Goal: Information Seeking & Learning: Check status

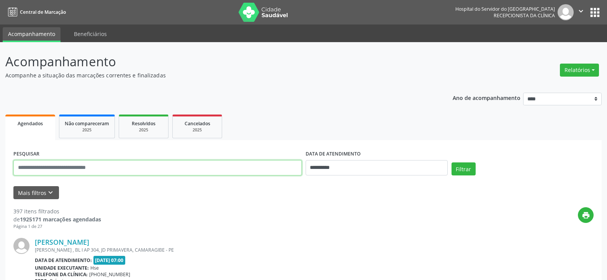
click at [157, 167] on input "text" at bounding box center [157, 167] width 288 height 15
paste input "**********"
type input "**********"
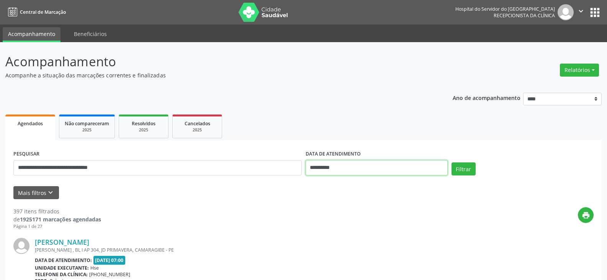
click at [306, 170] on input "**********" at bounding box center [377, 167] width 142 height 15
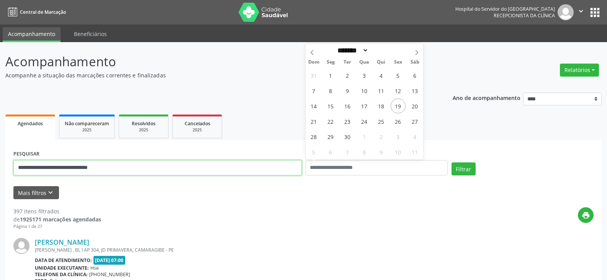
click at [291, 172] on input "**********" at bounding box center [157, 167] width 288 height 15
click at [451, 162] on button "Filtrar" at bounding box center [463, 168] width 24 height 13
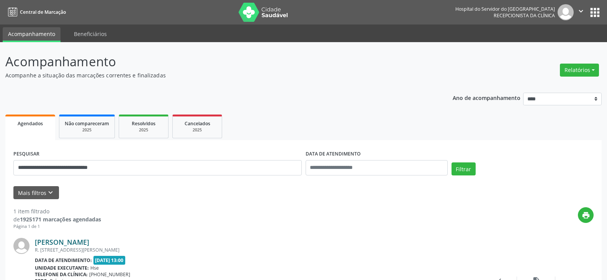
click at [89, 242] on link "[PERSON_NAME]" at bounding box center [62, 242] width 54 height 8
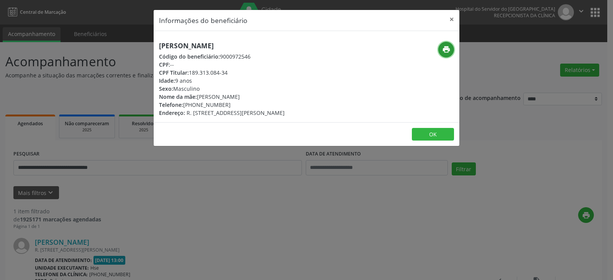
click at [446, 51] on icon "print" at bounding box center [446, 49] width 8 height 8
drag, startPoint x: 191, startPoint y: 72, endPoint x: 250, endPoint y: 100, distance: 66.1
click at [237, 72] on div "CPF Titular: 189.313.084-34" at bounding box center [222, 73] width 126 height 8
copy div "189.313.084-34"
click at [448, 23] on button "×" at bounding box center [451, 19] width 15 height 19
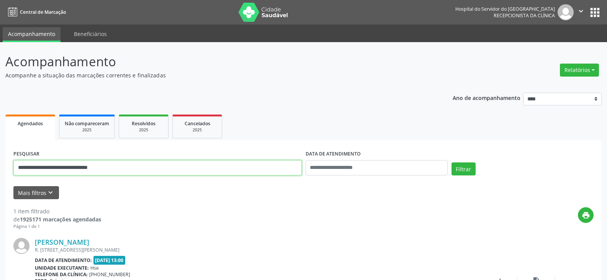
drag, startPoint x: 159, startPoint y: 170, endPoint x: 0, endPoint y: 187, distance: 159.5
click at [0, 187] on div "**********" at bounding box center [303, 197] width 607 height 311
paste input "text"
type input "**********"
click at [451, 162] on button "Filtrar" at bounding box center [463, 168] width 24 height 13
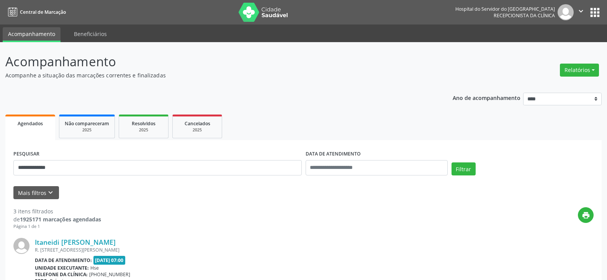
drag, startPoint x: 161, startPoint y: 242, endPoint x: 36, endPoint y: 237, distance: 125.3
copy link "Itaneidi [PERSON_NAME]"
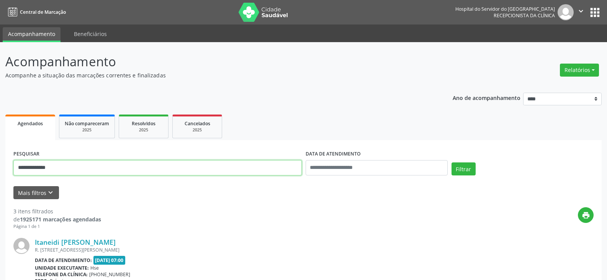
drag, startPoint x: 83, startPoint y: 173, endPoint x: 0, endPoint y: 174, distance: 83.5
click at [451, 162] on button "Filtrar" at bounding box center [463, 168] width 24 height 13
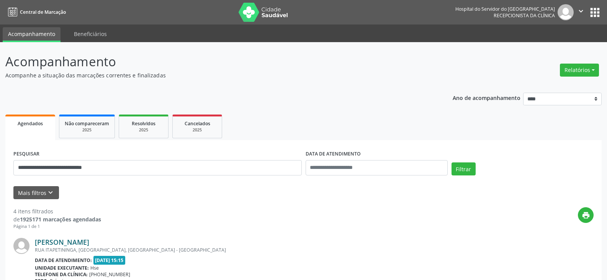
click at [71, 246] on link "[PERSON_NAME]" at bounding box center [62, 242] width 54 height 8
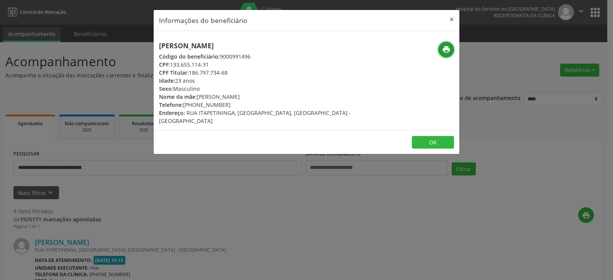
click at [444, 49] on icon "print" at bounding box center [446, 49] width 8 height 8
drag, startPoint x: 195, startPoint y: 105, endPoint x: 228, endPoint y: 104, distance: 33.3
click at [228, 104] on div "Telefone: [PHONE_NUMBER]" at bounding box center [255, 105] width 193 height 8
copy div "97329-8699"
drag, startPoint x: 190, startPoint y: 72, endPoint x: 230, endPoint y: 72, distance: 39.4
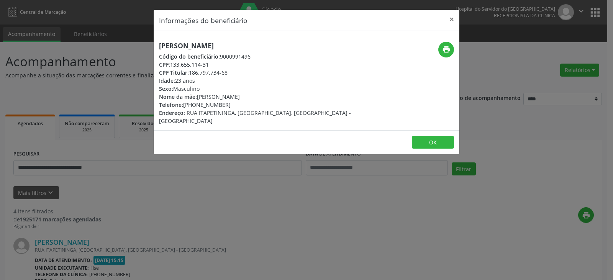
click at [230, 72] on div "CPF Titular: 186.797.734-68" at bounding box center [255, 73] width 193 height 8
copy div "186.797.734-68"
click at [452, 20] on button "×" at bounding box center [451, 19] width 15 height 19
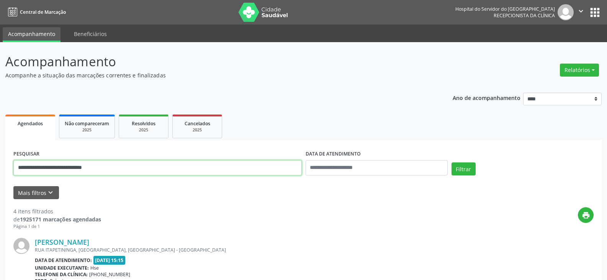
drag, startPoint x: 148, startPoint y: 165, endPoint x: 0, endPoint y: 203, distance: 152.9
paste input "text"
type input "**********"
click at [451, 162] on button "Filtrar" at bounding box center [463, 168] width 24 height 13
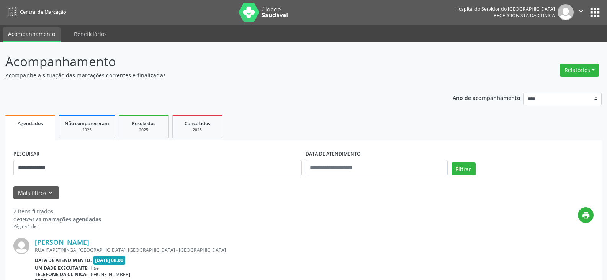
click at [64, 249] on div "RUA ITAPETININGA, [GEOGRAPHIC_DATA], [GEOGRAPHIC_DATA] - [GEOGRAPHIC_DATA]" at bounding box center [257, 250] width 444 height 7
click at [75, 240] on link "[PERSON_NAME]" at bounding box center [62, 242] width 54 height 8
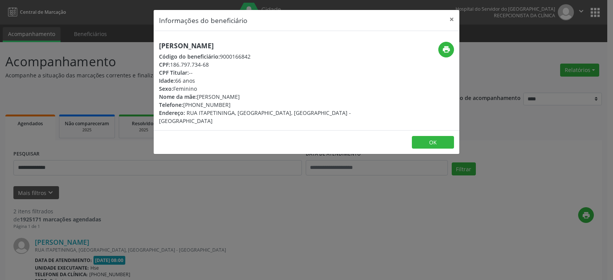
click at [247, 48] on h5 "[PERSON_NAME]" at bounding box center [255, 46] width 193 height 8
drag, startPoint x: 241, startPoint y: 46, endPoint x: 158, endPoint y: 48, distance: 83.1
click at [158, 48] on div "[PERSON_NAME] Código do beneficiário: 9000166842 CPF: 186.797.734-68 CPF Titula…" at bounding box center [256, 83] width 204 height 83
copy h5 "[PERSON_NAME]"
click at [454, 18] on button "×" at bounding box center [451, 19] width 15 height 19
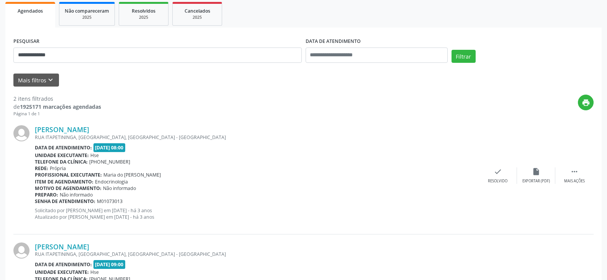
scroll to position [115, 0]
